Goal: Task Accomplishment & Management: Manage account settings

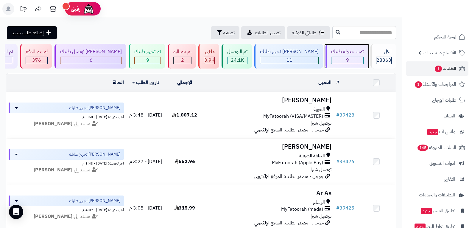
click at [342, 62] on div "9" at bounding box center [348, 60] width 32 height 7
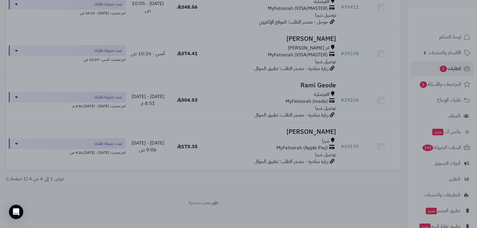
click at [380, 124] on div at bounding box center [238, 114] width 477 height 228
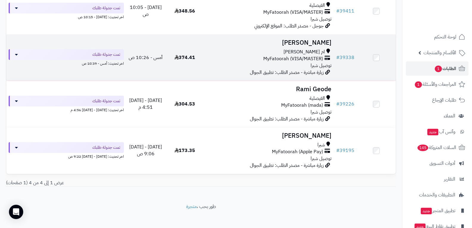
scroll to position [18, 0]
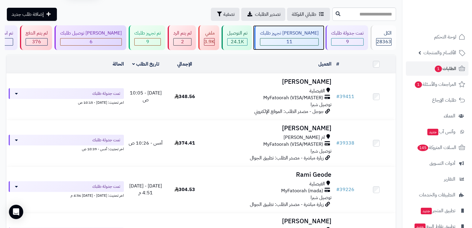
click at [305, 41] on div "11" at bounding box center [290, 41] width 58 height 7
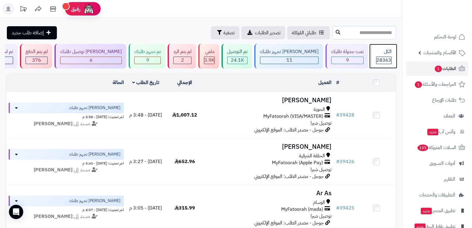
click at [378, 60] on span "28363" at bounding box center [384, 60] width 15 height 7
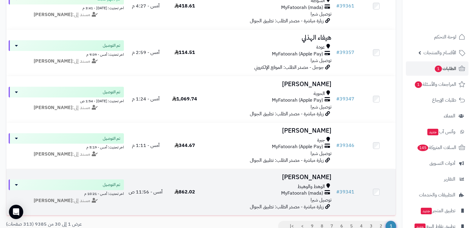
scroll to position [1327, 0]
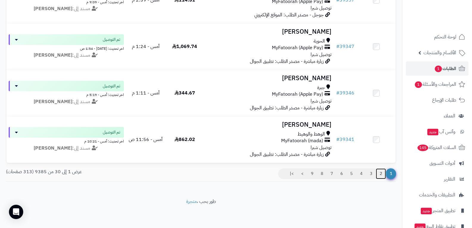
click at [381, 174] on link "2" at bounding box center [381, 173] width 10 height 11
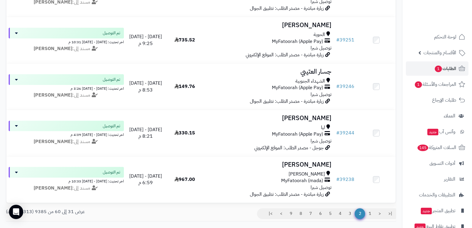
scroll to position [1327, 0]
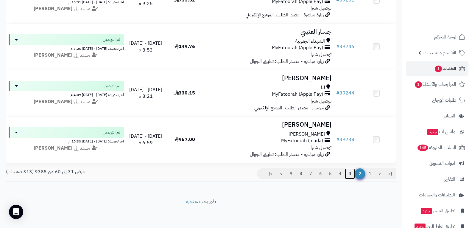
click at [348, 174] on link "3" at bounding box center [350, 173] width 10 height 11
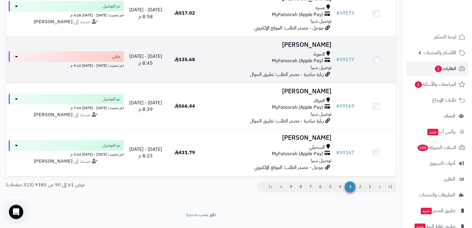
scroll to position [1311, 0]
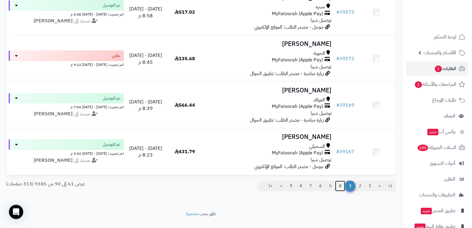
click at [339, 190] on link "4" at bounding box center [340, 186] width 10 height 11
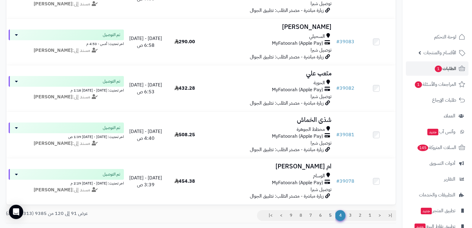
scroll to position [1318, 0]
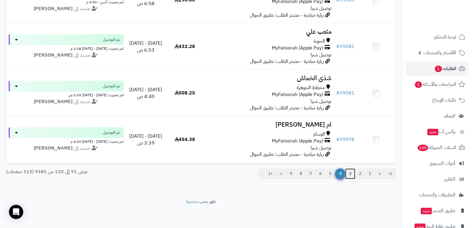
click at [350, 174] on link "3" at bounding box center [350, 173] width 10 height 11
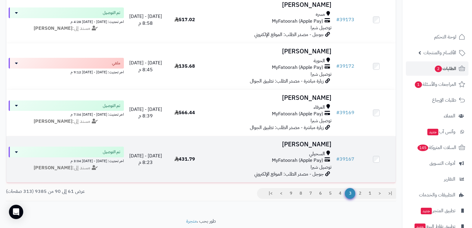
scroll to position [1327, 0]
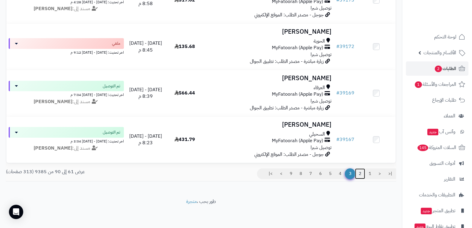
click at [359, 174] on link "2" at bounding box center [360, 173] width 10 height 11
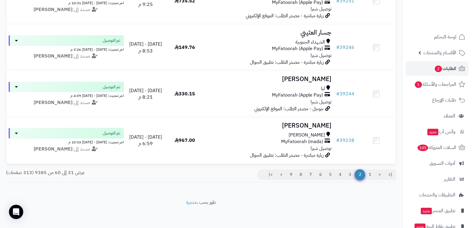
scroll to position [1327, 0]
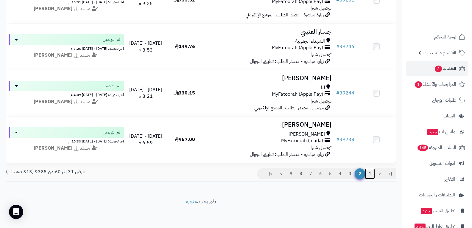
click at [371, 173] on link "1" at bounding box center [370, 173] width 10 height 11
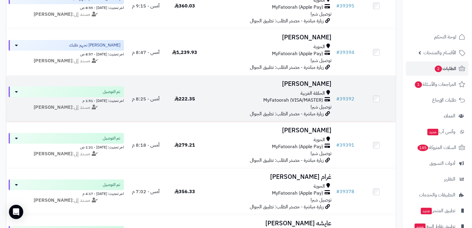
scroll to position [686, 0]
